Goal: Communication & Community: Participate in discussion

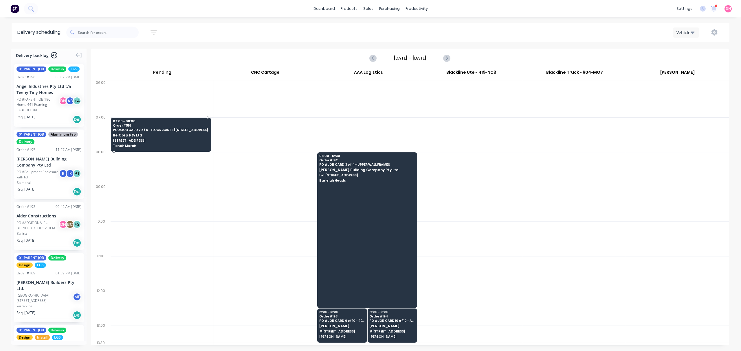
click at [145, 133] on span "BelCorp Pty Ltd" at bounding box center [160, 135] width 95 height 4
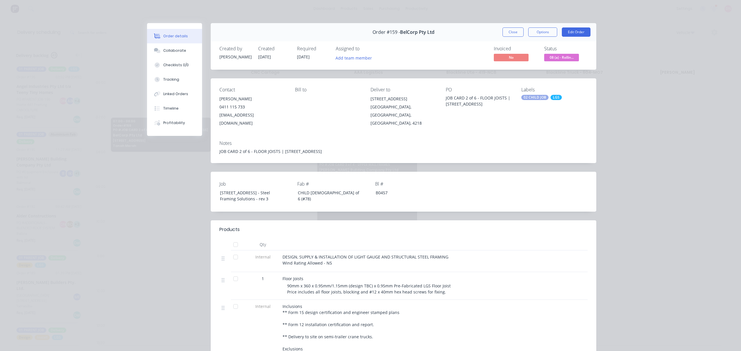
drag, startPoint x: 630, startPoint y: 121, endPoint x: 607, endPoint y: 102, distance: 29.2
click at [629, 118] on div "Order details Collaborate Checklists 0/0 Tracking Linked Orders Timeline Profit…" at bounding box center [370, 175] width 741 height 351
click at [535, 30] on button "Options" at bounding box center [542, 31] width 29 height 9
click at [528, 70] on div "Delivery Docket" at bounding box center [527, 70] width 50 height 8
click at [531, 69] on div "Standard" at bounding box center [527, 70] width 50 height 8
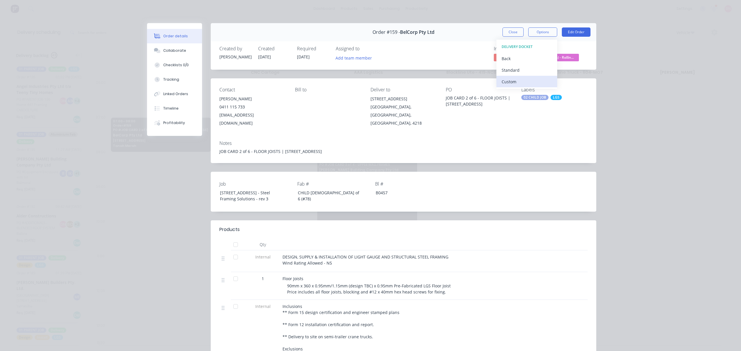
click at [518, 82] on div "Custom" at bounding box center [527, 82] width 50 height 8
drag, startPoint x: 177, startPoint y: 53, endPoint x: 183, endPoint y: 49, distance: 7.0
click at [177, 52] on div "Collaborate" at bounding box center [174, 50] width 23 height 5
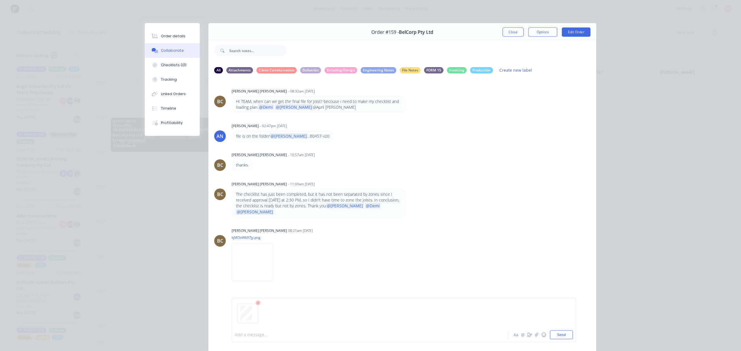
click at [291, 335] on div at bounding box center [361, 335] width 253 height 6
click at [566, 332] on button "Send" at bounding box center [561, 335] width 23 height 9
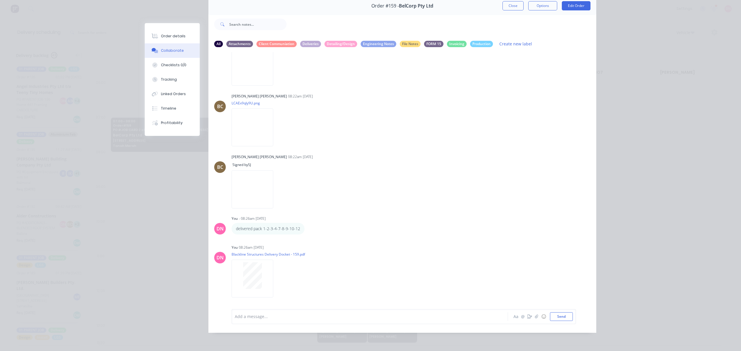
scroll to position [136, 0]
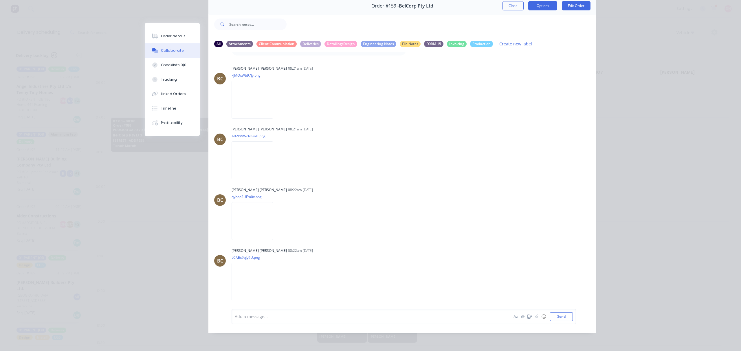
click at [551, 4] on button "Options" at bounding box center [542, 5] width 29 height 9
click at [528, 41] on div "Delivery Docket" at bounding box center [527, 44] width 50 height 8
click at [535, 44] on div "Standard" at bounding box center [527, 44] width 50 height 8
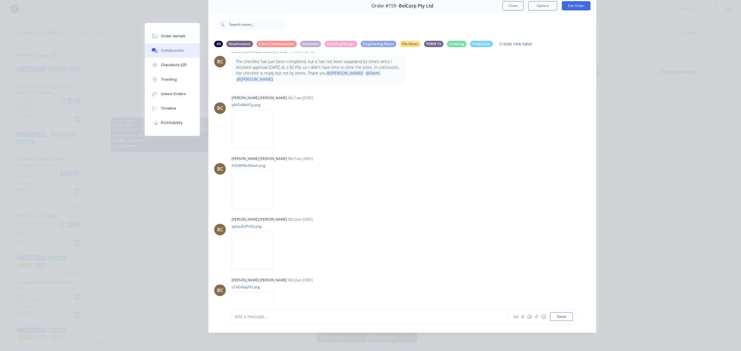
scroll to position [98, 0]
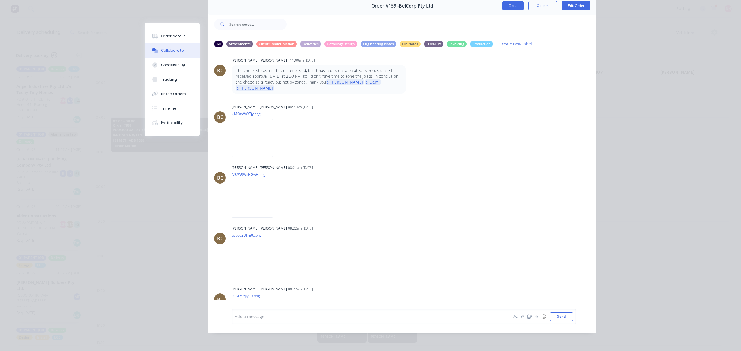
click at [511, 9] on button "Close" at bounding box center [512, 5] width 21 height 9
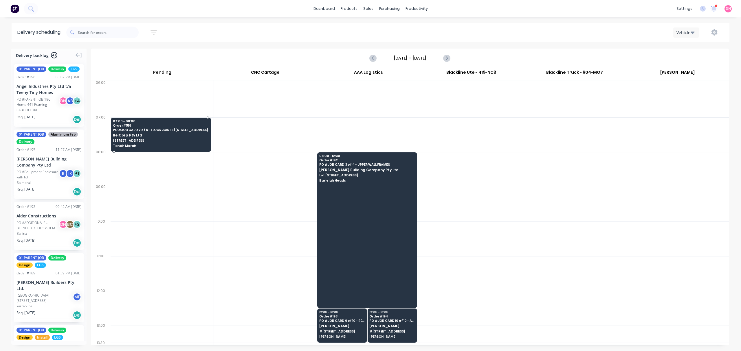
click at [148, 133] on span "BelCorp Pty Ltd" at bounding box center [160, 135] width 95 height 4
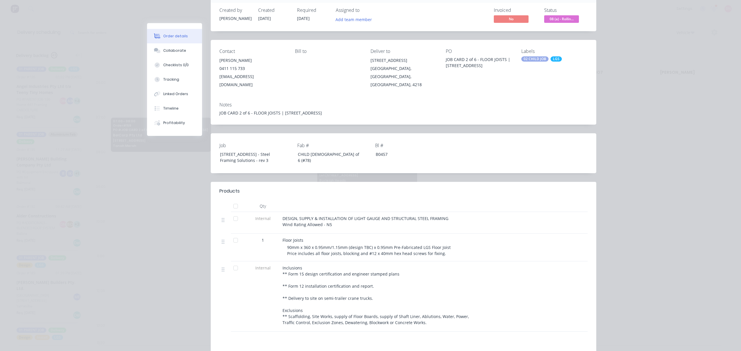
scroll to position [0, 0]
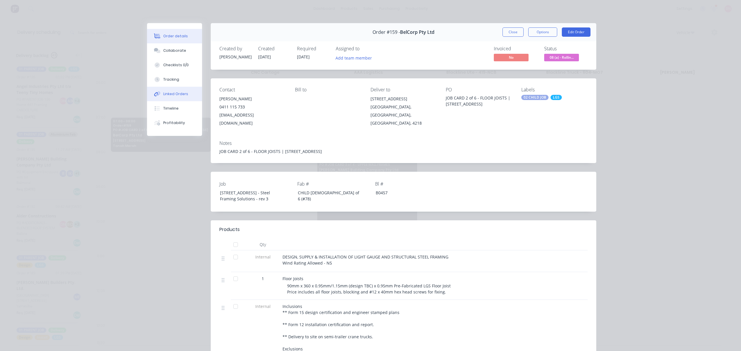
click at [176, 94] on div "Linked Orders" at bounding box center [175, 93] width 25 height 5
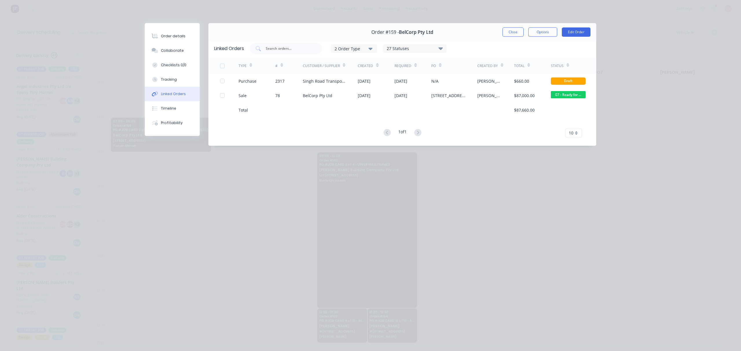
click at [359, 50] on div "2 Order Type" at bounding box center [354, 48] width 39 height 6
click at [425, 49] on div "27 Statuses" at bounding box center [414, 48] width 63 height 6
click at [463, 48] on div "2 Order Type 27 Statuses Sales Order Status All Archived Draft Quote Submitted …" at bounding box center [420, 49] width 341 height 12
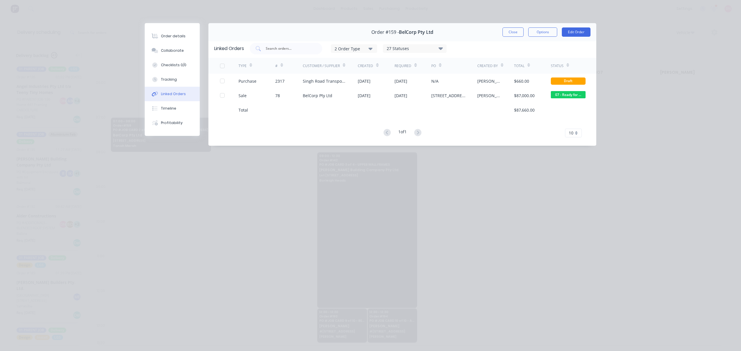
click at [465, 47] on div "2 Order Type 27 Statuses Sales Order Status All Archived Draft Quote Submitted …" at bounding box center [420, 49] width 341 height 12
click at [577, 134] on div "10" at bounding box center [573, 133] width 17 height 9
click at [720, 178] on div "Order details Collaborate Checklists 0/0 Tracking Linked Orders Timeline Profit…" at bounding box center [370, 175] width 741 height 351
drag, startPoint x: 687, startPoint y: 181, endPoint x: 584, endPoint y: 166, distance: 104.2
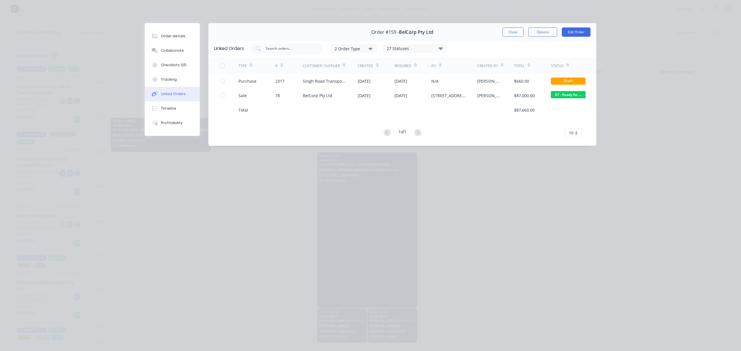
click at [686, 181] on div "Order details Collaborate Checklists 0/0 Tracking Linked Orders Timeline Profit…" at bounding box center [370, 175] width 741 height 351
click at [508, 36] on button "Close" at bounding box center [512, 31] width 21 height 9
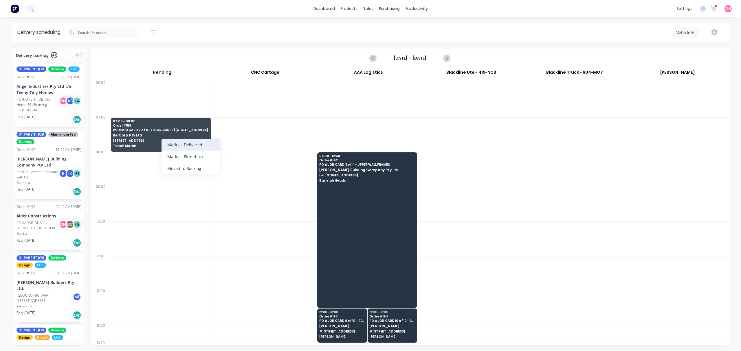
click at [196, 145] on div "Mark as Delivered" at bounding box center [190, 145] width 58 height 12
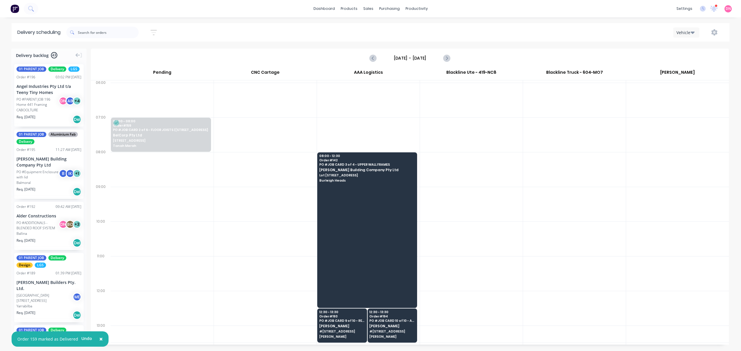
click at [192, 249] on div at bounding box center [162, 239] width 103 height 35
